Goal: Task Accomplishment & Management: Use online tool/utility

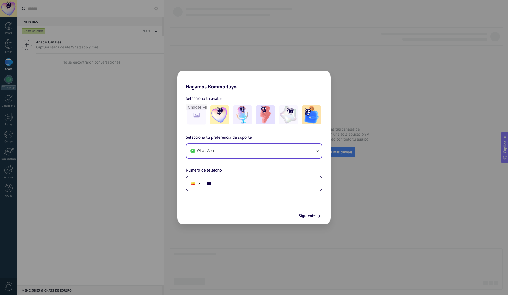
click at [318, 150] on icon "button" at bounding box center [317, 150] width 5 height 5
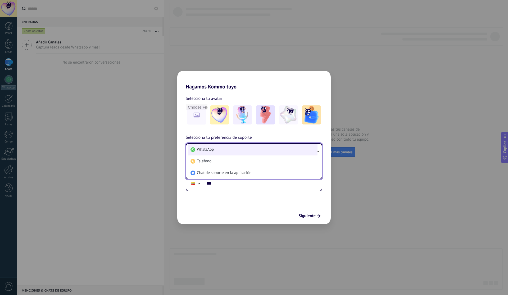
click at [217, 147] on li "WhatsApp" at bounding box center [252, 150] width 129 height 12
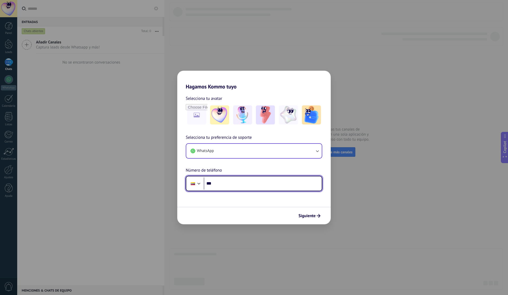
click at [248, 187] on input "***" at bounding box center [263, 183] width 118 height 12
type input "**********"
click at [300, 214] on span "Siguiente" at bounding box center [306, 216] width 17 height 4
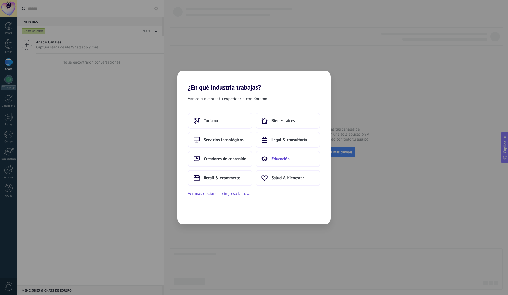
click at [278, 157] on span "Educación" at bounding box center [280, 158] width 18 height 5
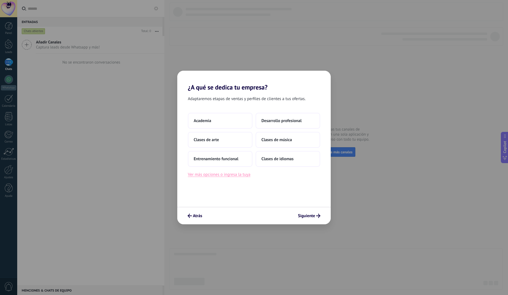
click at [209, 175] on button "Ver más opciones o ingresa la tuya" at bounding box center [219, 174] width 62 height 7
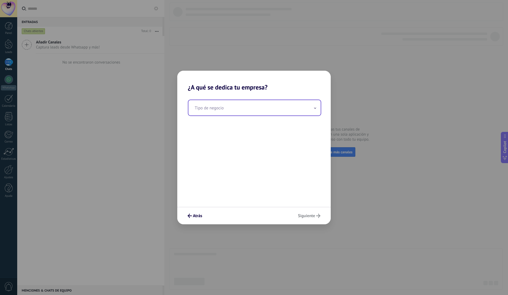
click at [229, 108] on input "text" at bounding box center [254, 107] width 132 height 15
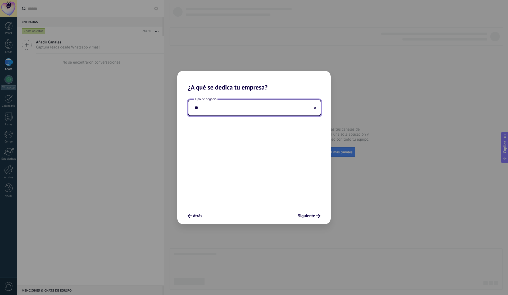
type input "*"
type input "*******"
click at [307, 214] on span "Siguiente" at bounding box center [306, 216] width 17 height 4
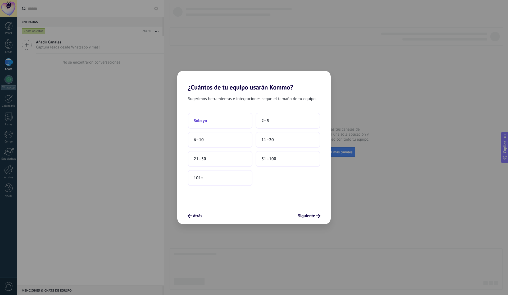
click at [204, 121] on span "Solo yo" at bounding box center [200, 120] width 13 height 5
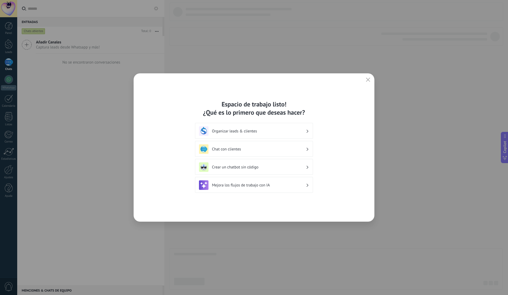
click at [221, 164] on div "Crear un chatbot sin código" at bounding box center [254, 167] width 110 height 10
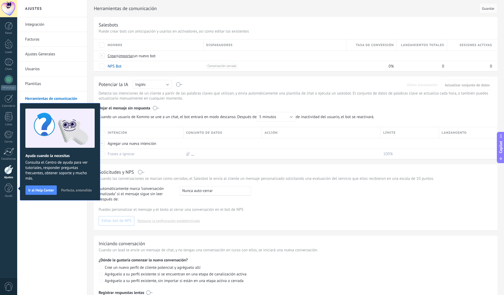
click at [69, 219] on div "Integración Facturas Ajustes Generales Usuarios Plantillas Herramientas de comu…" at bounding box center [52, 155] width 70 height 277
click at [69, 190] on span "Perfecto, entendido" at bounding box center [76, 190] width 31 height 4
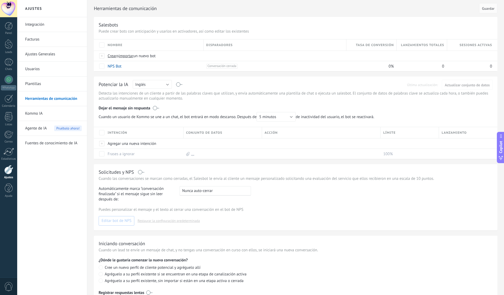
click at [33, 86] on link "Plantillas" at bounding box center [53, 83] width 57 height 15
